Goal: Task Accomplishment & Management: Manage account settings

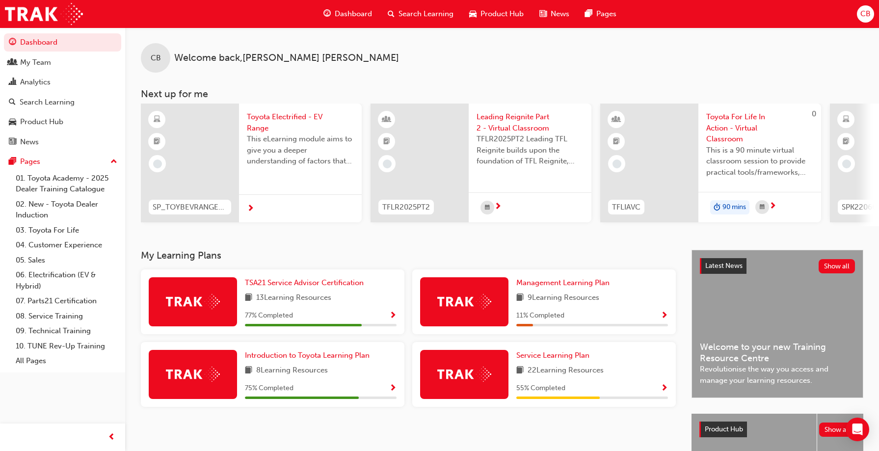
click at [413, 14] on span "Search Learning" at bounding box center [425, 13] width 55 height 11
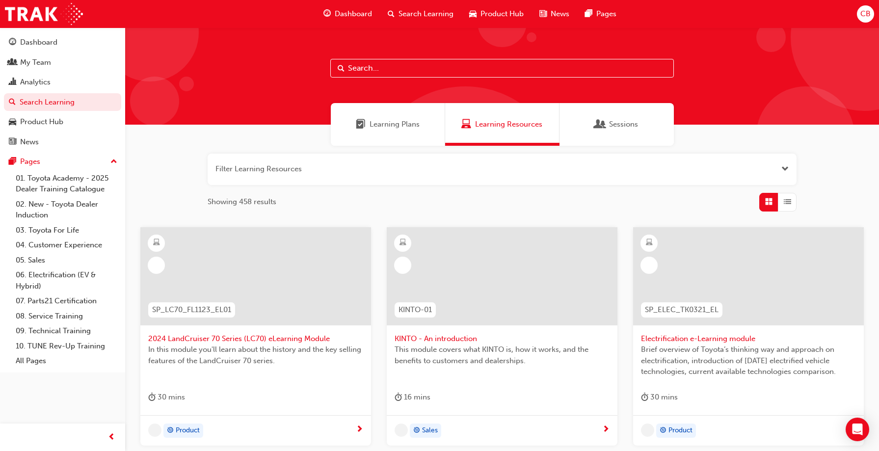
click at [357, 67] on input "text" at bounding box center [502, 68] width 344 height 19
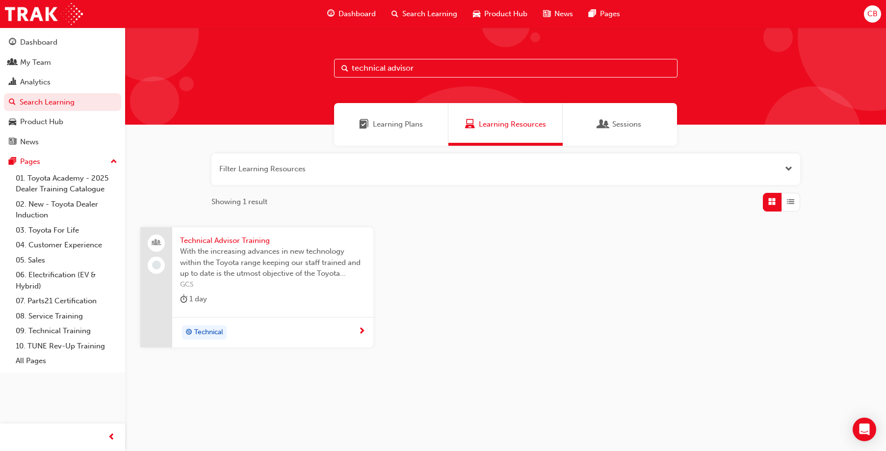
type input "technical advisor"
click at [212, 334] on span "Technical" at bounding box center [208, 332] width 29 height 11
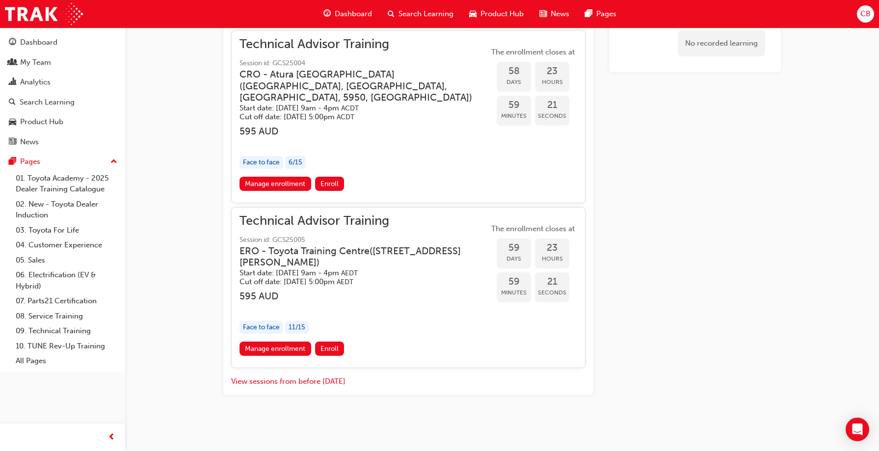
scroll to position [1276, 0]
click at [294, 349] on link "Manage enrollment" at bounding box center [275, 349] width 72 height 14
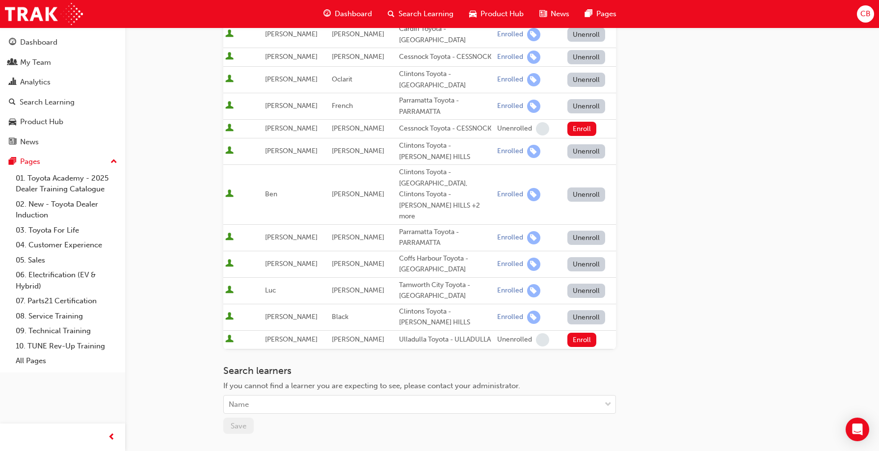
scroll to position [294, 0]
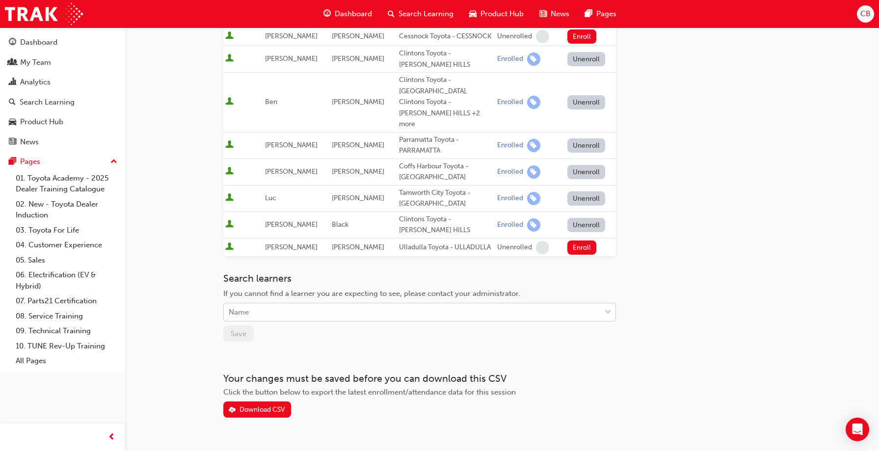
click at [288, 304] on div "Name" at bounding box center [412, 312] width 377 height 17
type input "zac"
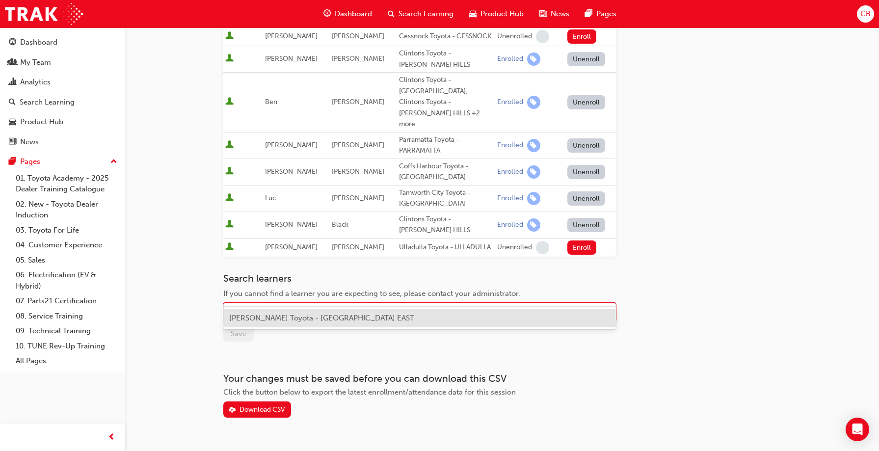
click at [273, 316] on span "[PERSON_NAME] Toyota - [GEOGRAPHIC_DATA] EAST" at bounding box center [321, 318] width 185 height 9
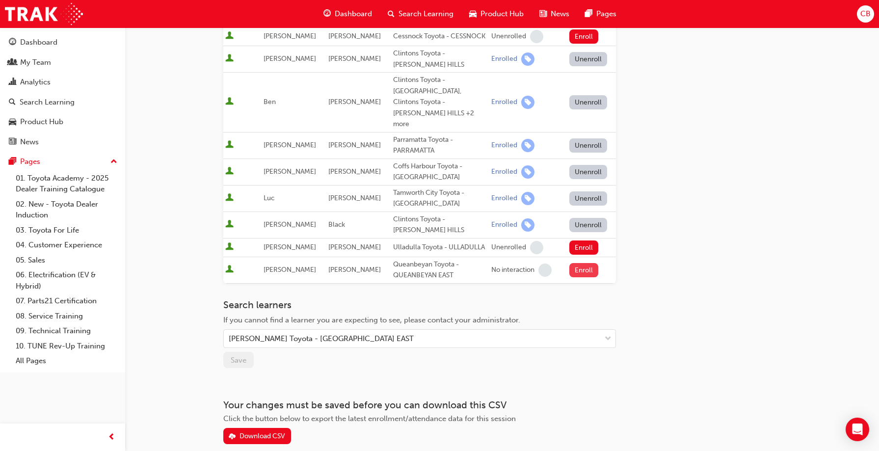
click at [580, 263] on button "Enroll" at bounding box center [583, 270] width 29 height 14
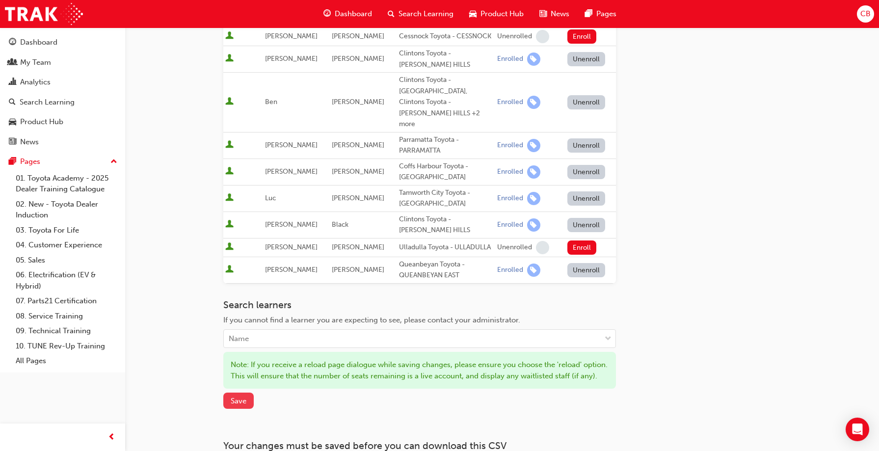
click at [240, 397] on span "Save" at bounding box center [239, 401] width 16 height 9
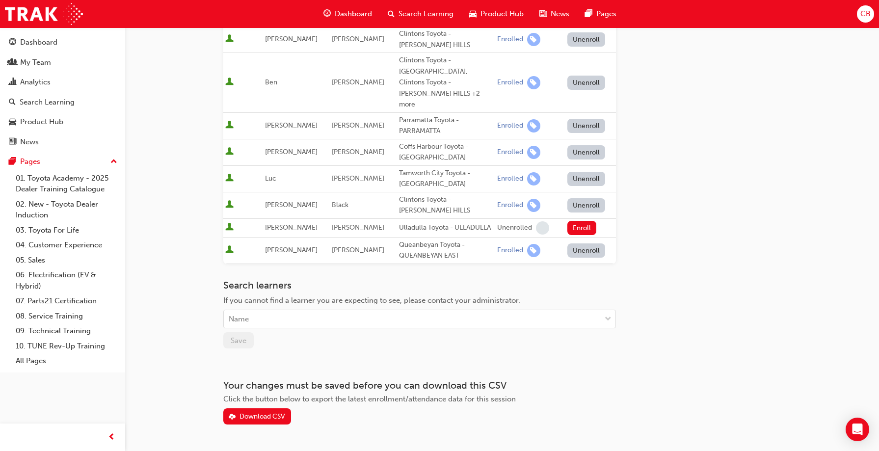
scroll to position [325, 0]
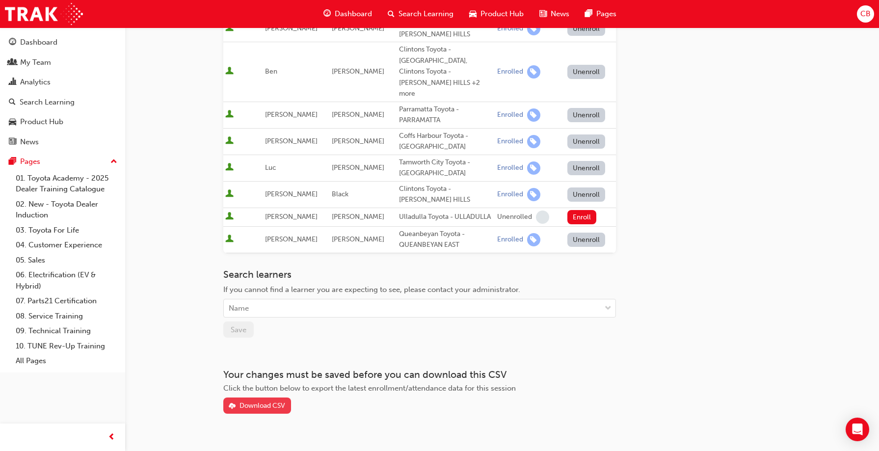
click at [265, 401] on div "Download CSV" at bounding box center [262, 405] width 46 height 8
click at [687, 237] on div "Go to session detail page Manage enrollment for Technical Advisor Training Star…" at bounding box center [501, 58] width 557 height 711
click at [47, 65] on div "My Team" at bounding box center [35, 62] width 31 height 11
